Goal: Information Seeking & Learning: Learn about a topic

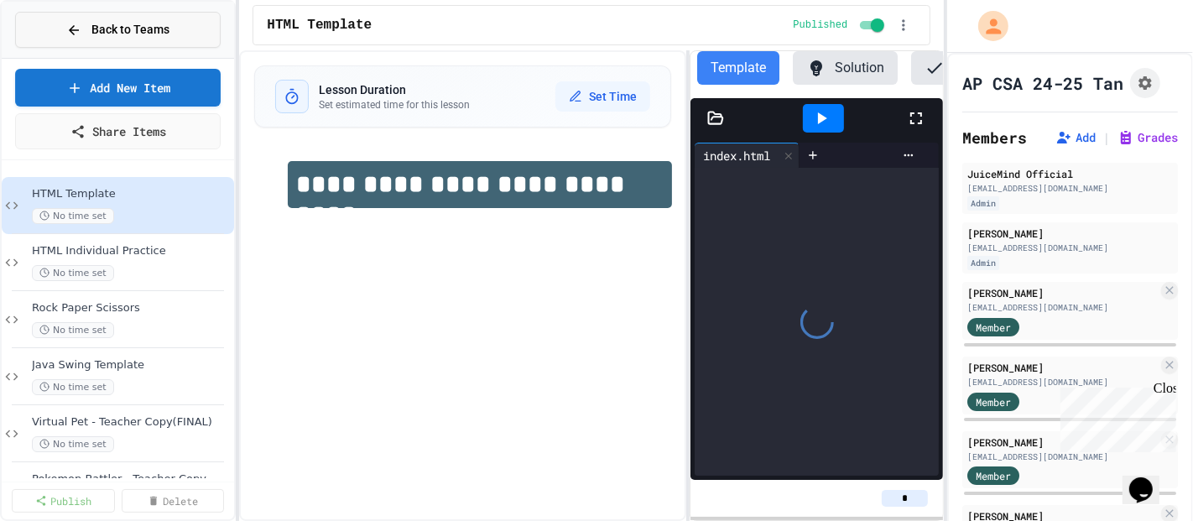
click at [115, 32] on span "Back to Teams" at bounding box center [130, 30] width 78 height 18
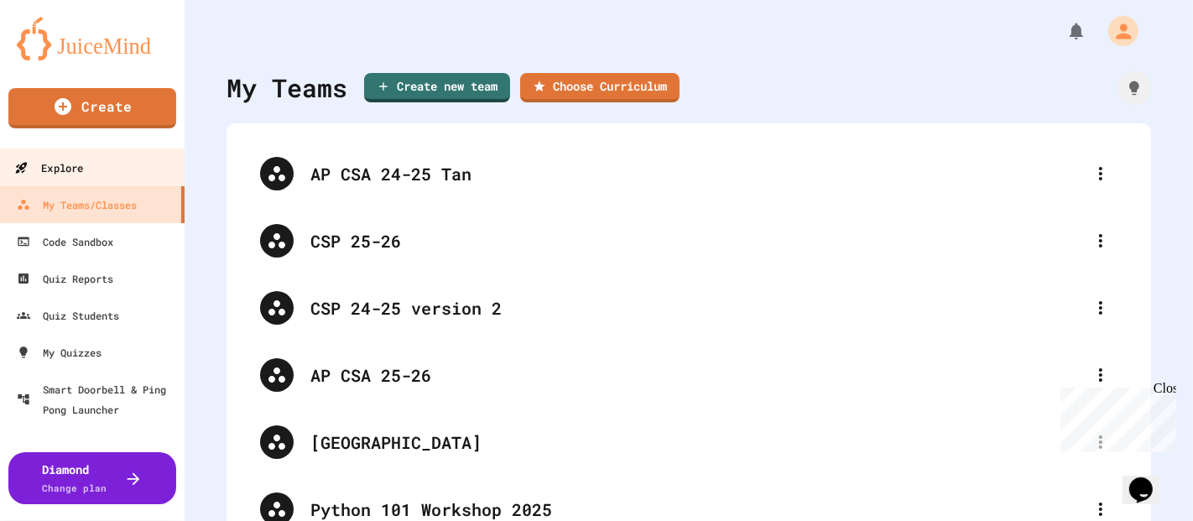
click at [78, 176] on div "Explore" at bounding box center [48, 168] width 69 height 21
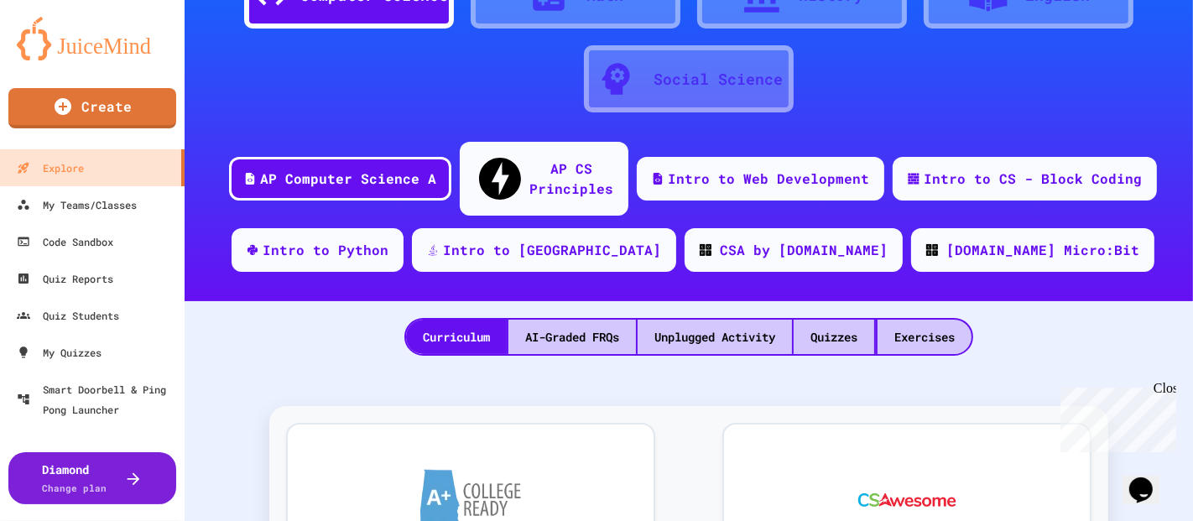
scroll to position [117, 0]
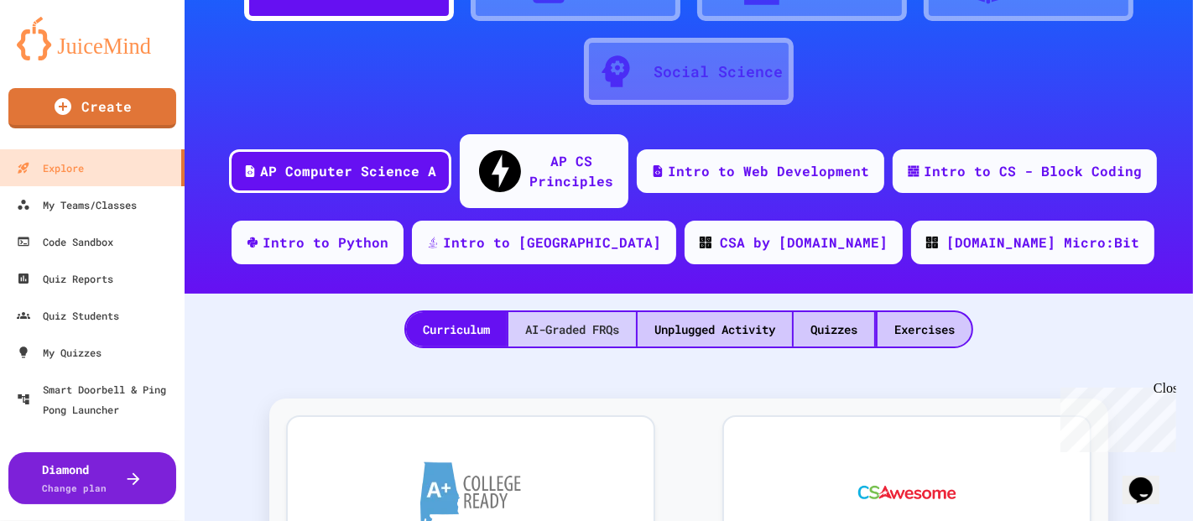
click at [538, 312] on div "AI-Graded FRQs" at bounding box center [572, 329] width 128 height 34
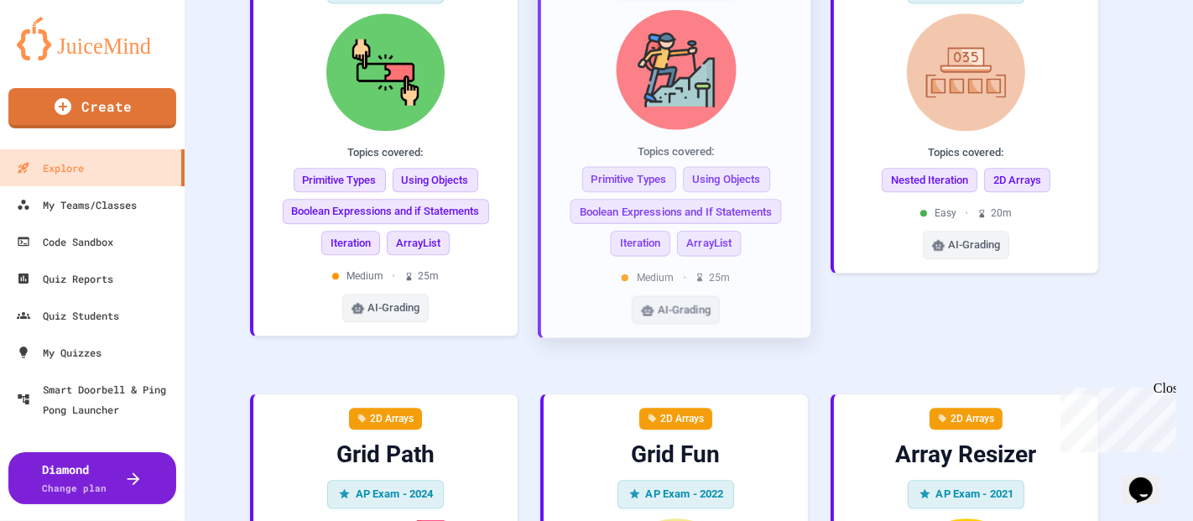
scroll to position [4088, 0]
